Goal: Transaction & Acquisition: Subscribe to service/newsletter

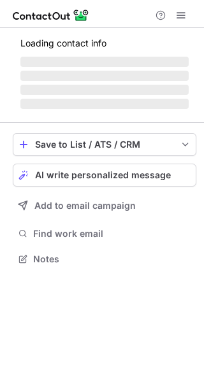
scroll to position [6, 6]
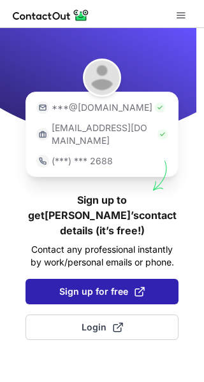
click at [90, 285] on span "Sign up for free" at bounding box center [101, 291] width 85 height 13
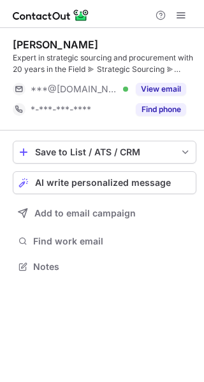
scroll to position [257, 204]
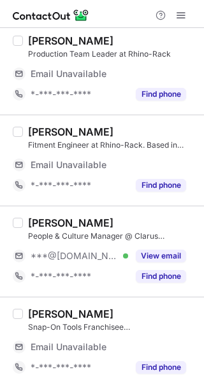
scroll to position [395, 0]
